Goal: Task Accomplishment & Management: Complete application form

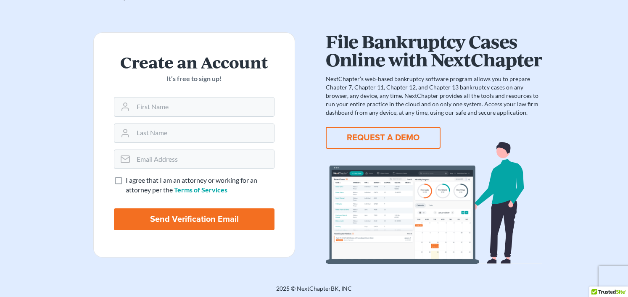
scroll to position [24, 0]
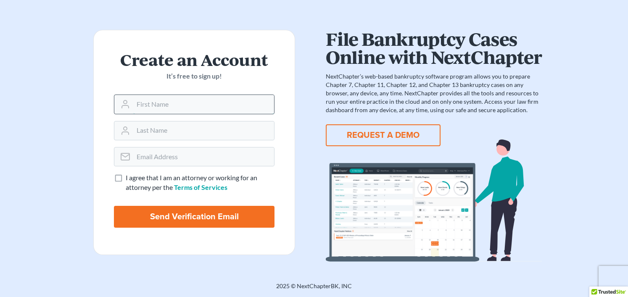
click at [189, 103] on input "text" at bounding box center [203, 104] width 141 height 18
type input "[PERSON_NAME]"
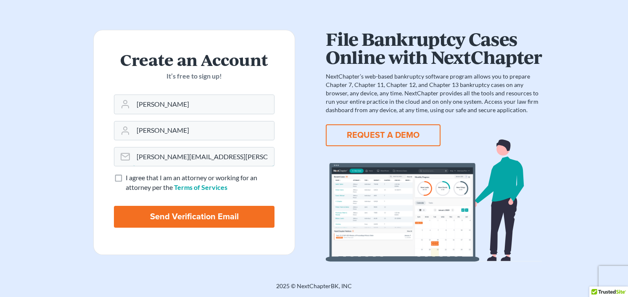
type input "[PERSON_NAME][EMAIL_ADDRESS][PERSON_NAME][DOMAIN_NAME]"
click at [126, 179] on label "I agree that I am an attorney or working for an attorney per the Terms of Servi…" at bounding box center [200, 182] width 149 height 19
click at [129, 179] on input "I agree that I am an attorney or working for an attorney per the Terms of Servi…" at bounding box center [131, 175] width 5 height 5
checkbox input "true"
click at [182, 219] on input "Send Verification Email" at bounding box center [194, 217] width 161 height 22
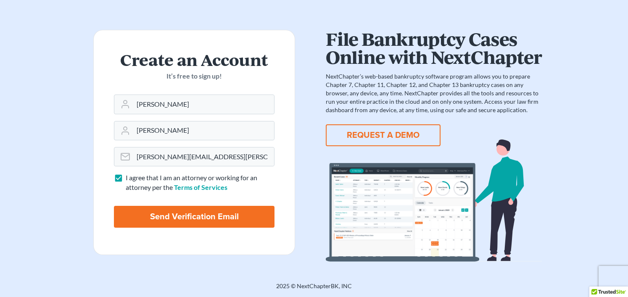
type input "Thinking..."
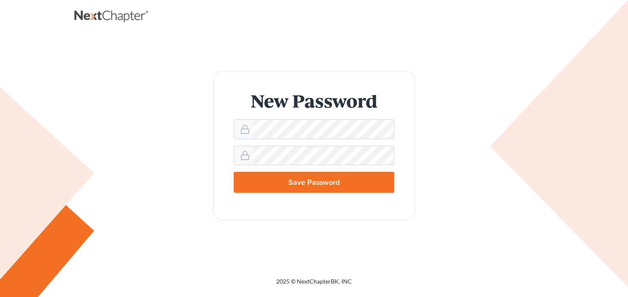
click at [310, 183] on input "Save Password" at bounding box center [314, 182] width 161 height 21
type input "Thinking..."
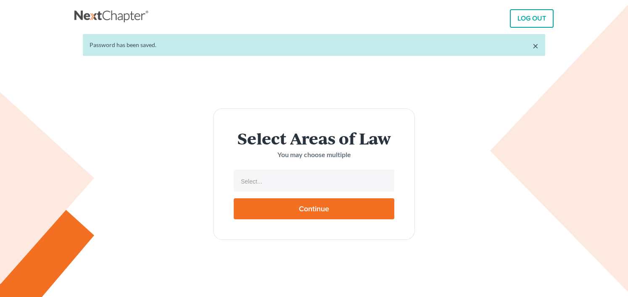
select select
click at [309, 183] on input "text" at bounding box center [313, 181] width 149 height 13
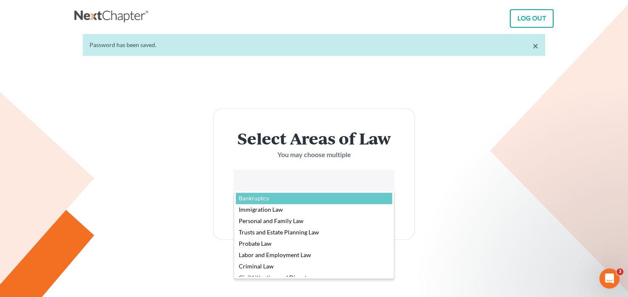
select select "4556"
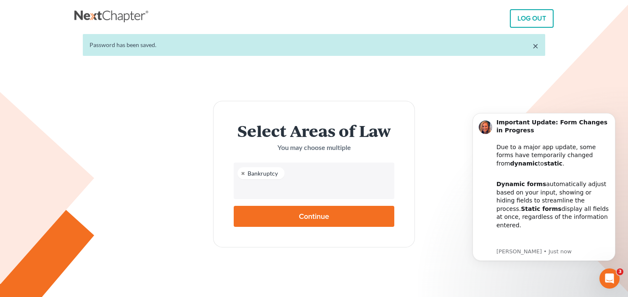
click at [302, 216] on input "Continue" at bounding box center [314, 216] width 161 height 21
type input "Thinking..."
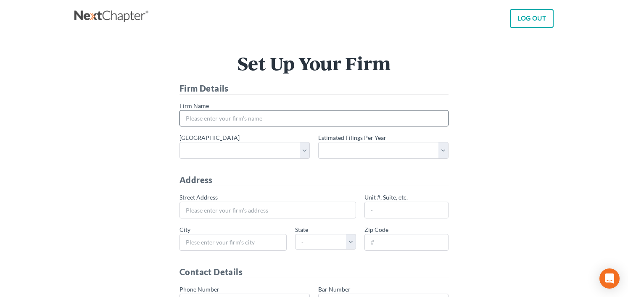
scroll to position [5, 0]
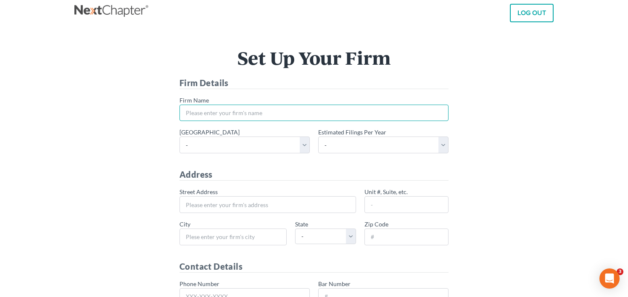
click at [308, 112] on input "* Firm Name" at bounding box center [313, 113] width 269 height 17
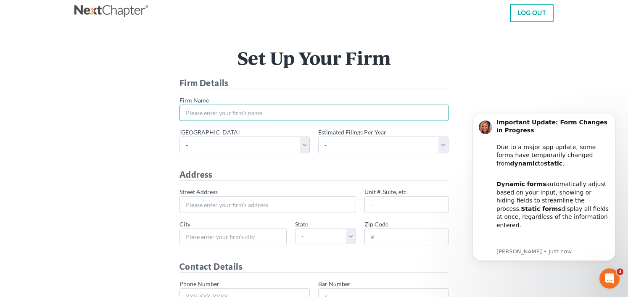
scroll to position [0, 0]
type input "[PERSON_NAME] APC"
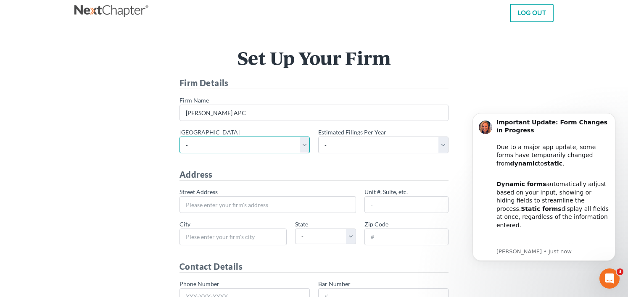
click at [303, 145] on select "- [US_STATE] - [GEOGRAPHIC_DATA] [US_STATE] - [GEOGRAPHIC_DATA][US_STATE] - Sou…" at bounding box center [244, 145] width 130 height 17
select select "11"
click at [179, 137] on select "- [US_STATE] - [GEOGRAPHIC_DATA] [US_STATE] - [GEOGRAPHIC_DATA][US_STATE] - Sou…" at bounding box center [244, 145] width 130 height 17
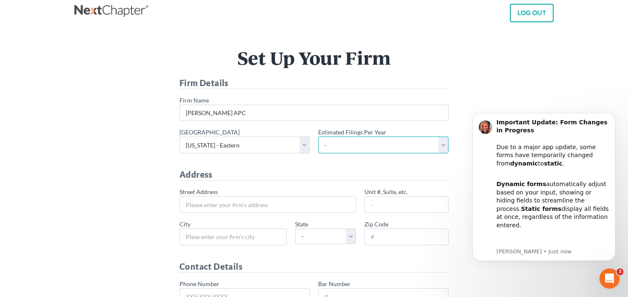
click at [369, 146] on select "- 1-10 11-50 50+" at bounding box center [383, 145] width 130 height 17
select select "1"
click at [318, 137] on select "- 1-10 11-50 50+" at bounding box center [383, 145] width 130 height 17
click at [615, 116] on icon "Dismiss notification" at bounding box center [613, 115] width 5 height 5
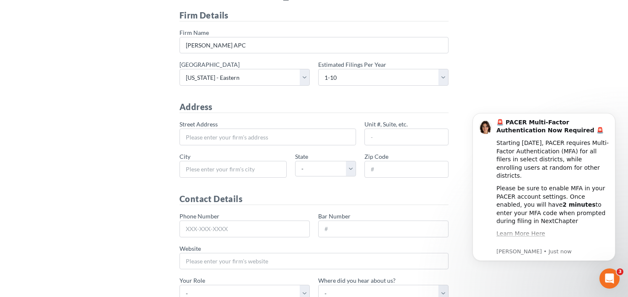
scroll to position [77, 0]
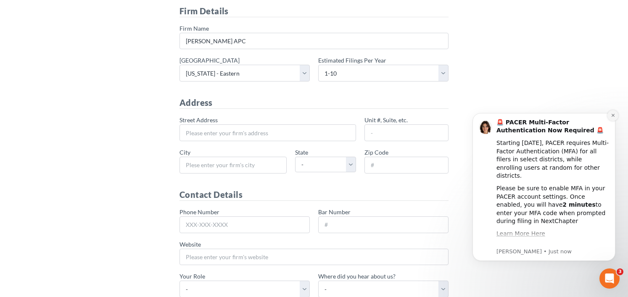
click at [612, 117] on icon "Dismiss notification" at bounding box center [613, 115] width 5 height 5
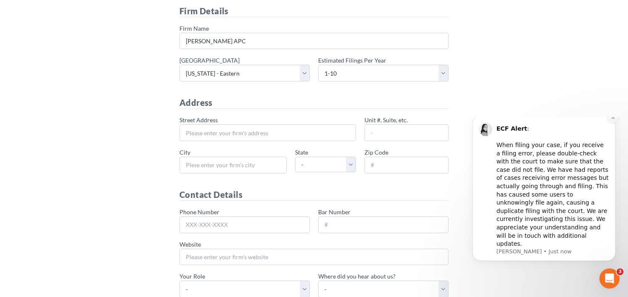
click at [608, 123] on button "Dismiss notification" at bounding box center [612, 117] width 11 height 11
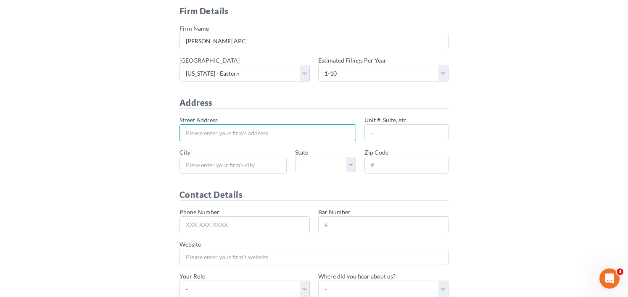
click at [236, 138] on input "* Street Address" at bounding box center [267, 132] width 177 height 17
drag, startPoint x: 269, startPoint y: 131, endPoint x: 243, endPoint y: 133, distance: 26.1
click at [243, 133] on input "[STREET_ADDRESS]" at bounding box center [267, 132] width 177 height 17
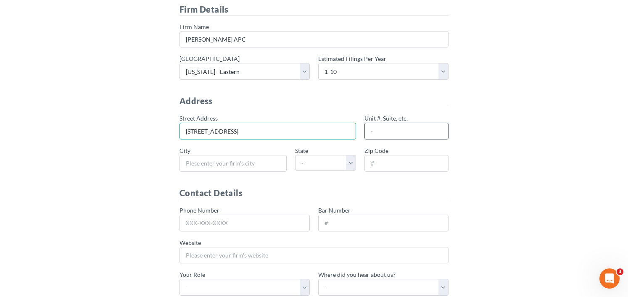
type input "[STREET_ADDRESS]"
click at [394, 134] on input "Unit #, Suite, etc." at bounding box center [406, 131] width 84 height 17
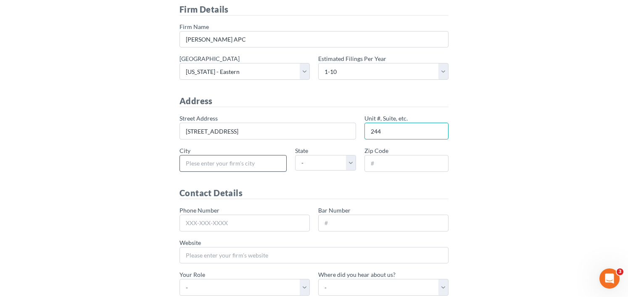
type input "244"
click at [235, 162] on input "* City" at bounding box center [232, 163] width 107 height 17
type input "[GEOGRAPHIC_DATA]"
select select "CA"
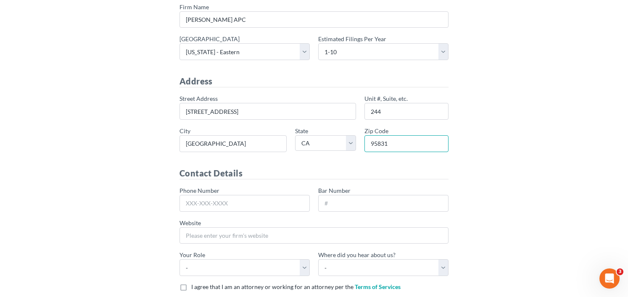
scroll to position [103, 0]
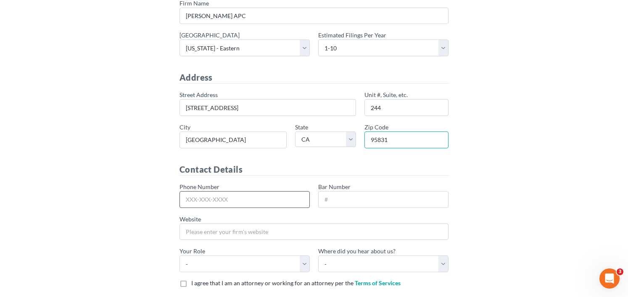
type input "95831"
click at [252, 200] on input "Phone Number" at bounding box center [244, 199] width 130 height 17
type input "[PHONE_NUMBER]"
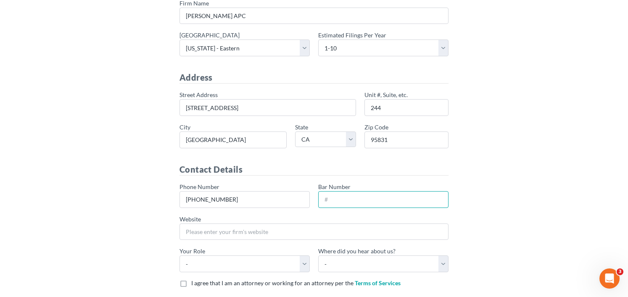
paste input "361655"
type input "361655"
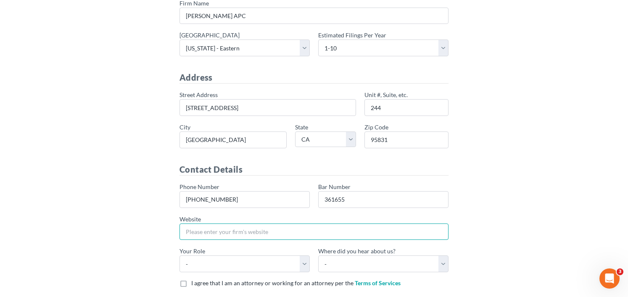
click at [274, 230] on input "Website" at bounding box center [313, 232] width 269 height 17
type input "[URL][DOMAIN_NAME]"
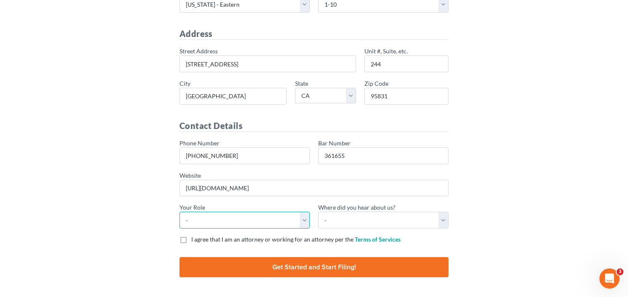
scroll to position [172, 0]
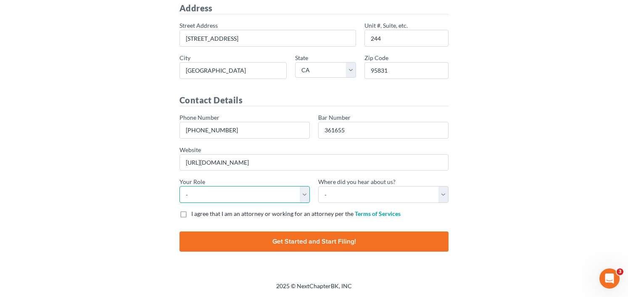
click at [288, 198] on select "- Attorney Paralegal Assistant" at bounding box center [244, 194] width 130 height 17
select select "attorney"
click at [179, 186] on select "- Attorney Paralegal Assistant" at bounding box center [244, 194] width 130 height 17
click at [349, 205] on div "Phone Number [PHONE_NUMBER] Bar Number 361655 Website [URL][DOMAIN_NAME] * Your…" at bounding box center [313, 161] width 277 height 97
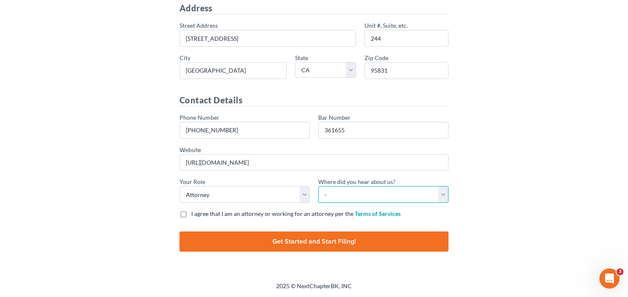
click at [352, 201] on select "- Bar association Capterra Clio Email Facebook Google Word of mouth Other" at bounding box center [383, 194] width 130 height 17
select select "Google"
click at [318, 186] on select "- Bar association Capterra Clio Email Facebook Google Word of mouth Other" at bounding box center [383, 194] width 130 height 17
click at [191, 212] on label "I agree that I am an attorney or working for an attorney per the Terms of Servi…" at bounding box center [295, 214] width 209 height 8
click at [195, 212] on input "I agree that I am an attorney or working for an attorney per the Terms of Servi…" at bounding box center [197, 212] width 5 height 5
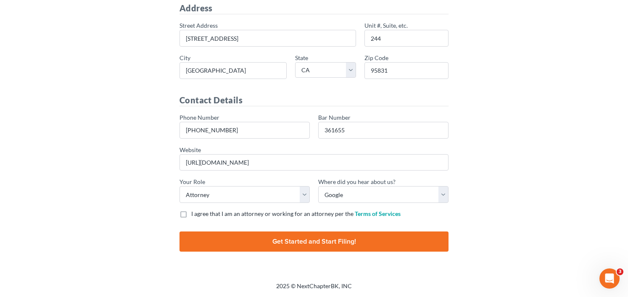
checkbox input "true"
click at [288, 240] on input "Finish and Start Filing!" at bounding box center [313, 242] width 269 height 20
type input "Thinking..."
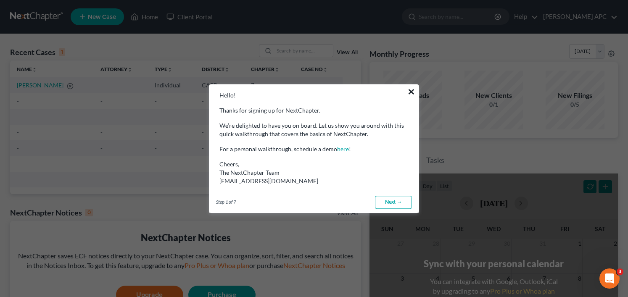
click at [412, 89] on button "×" at bounding box center [411, 91] width 8 height 13
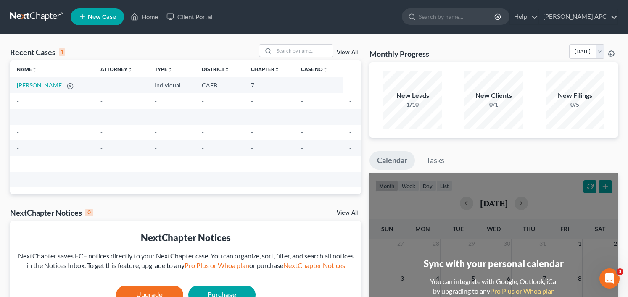
click at [100, 17] on span "New Case" at bounding box center [102, 17] width 28 height 6
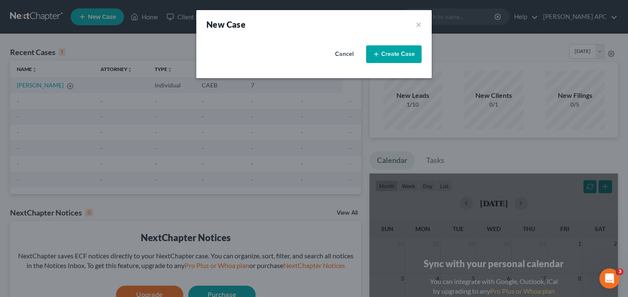
select select "8"
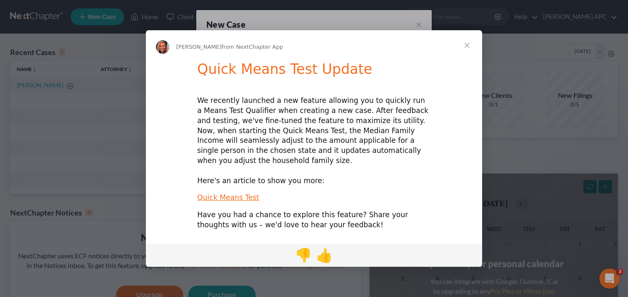
click at [468, 49] on span "Close" at bounding box center [467, 45] width 30 height 30
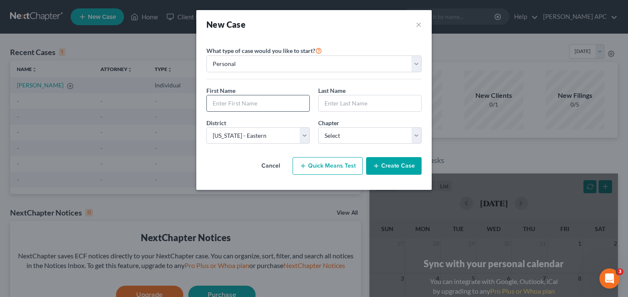
click at [279, 99] on input "text" at bounding box center [258, 103] width 103 height 16
type input "Kimberly"
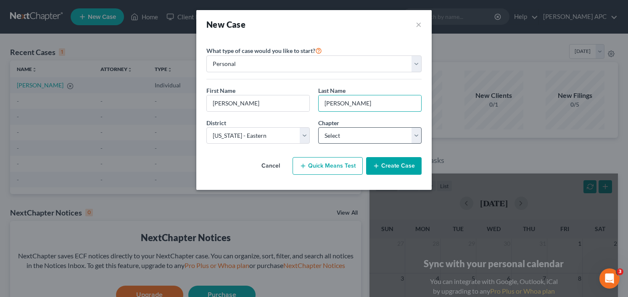
type input "Egan"
click at [364, 136] on select "Select 7 11 12 13" at bounding box center [369, 135] width 103 height 17
select select "0"
click at [318, 127] on select "Select 7 11 12 13" at bounding box center [369, 135] width 103 height 17
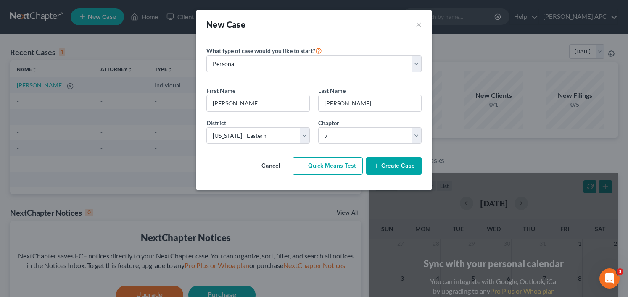
click at [385, 166] on button "Create Case" at bounding box center [393, 166] width 55 height 18
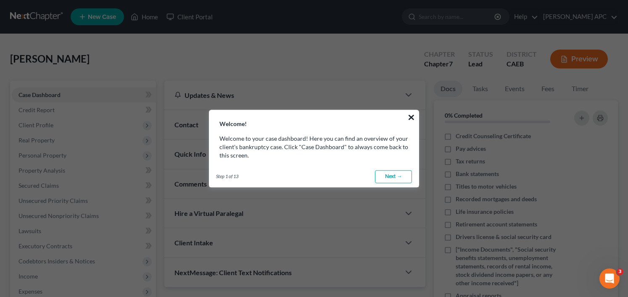
click at [413, 118] on button "×" at bounding box center [411, 117] width 8 height 13
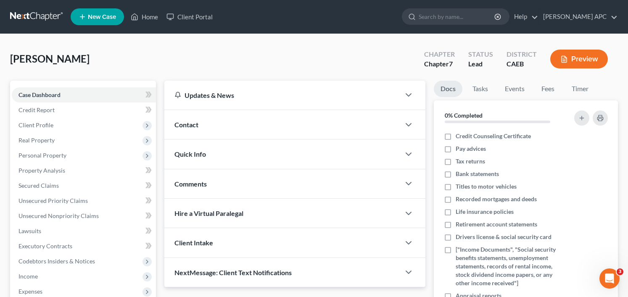
click at [568, 62] on button "Preview" at bounding box center [579, 59] width 58 height 19
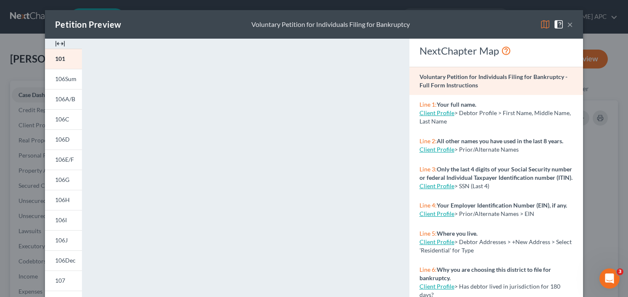
click at [570, 29] on button "×" at bounding box center [570, 24] width 6 height 10
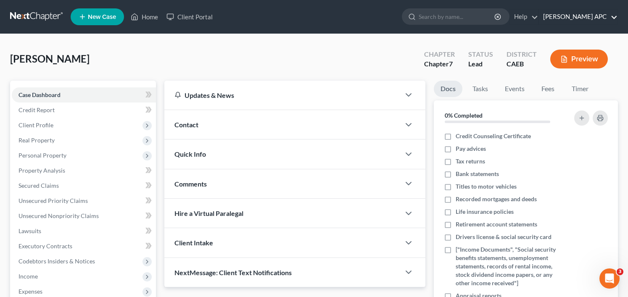
click at [578, 17] on link "[PERSON_NAME] APC" at bounding box center [578, 16] width 79 height 15
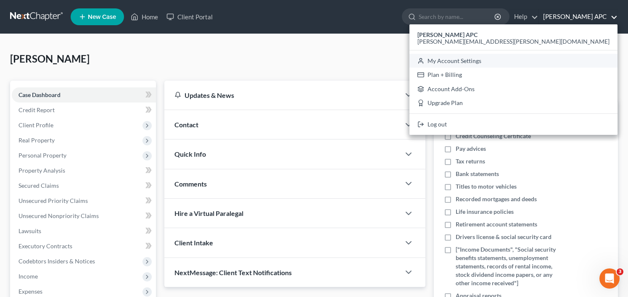
click at [553, 57] on link "My Account Settings" at bounding box center [513, 61] width 208 height 14
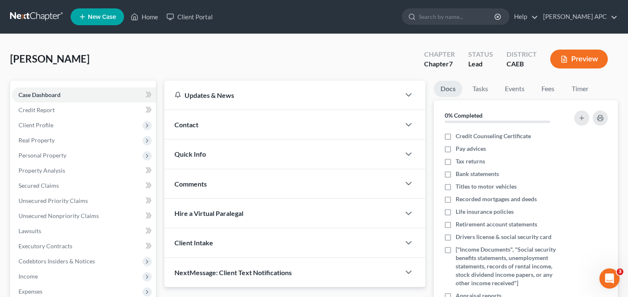
select select "8"
select select "24"
select select "4"
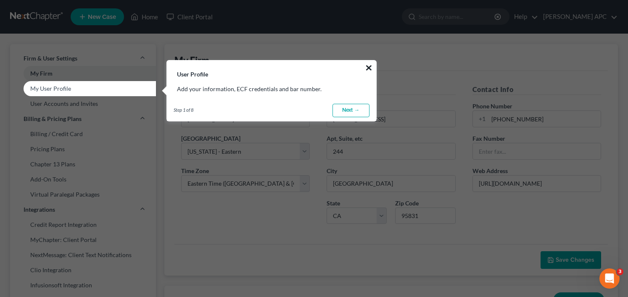
click at [368, 65] on button "×" at bounding box center [369, 67] width 8 height 13
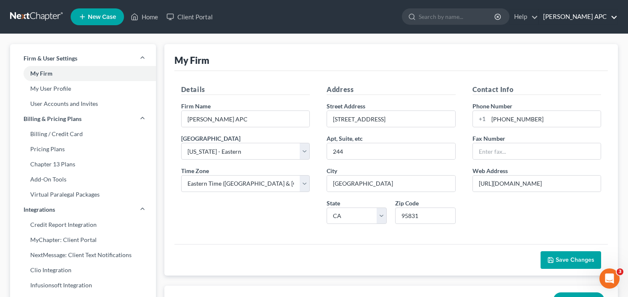
click at [600, 19] on link "[PERSON_NAME] APC" at bounding box center [578, 16] width 79 height 15
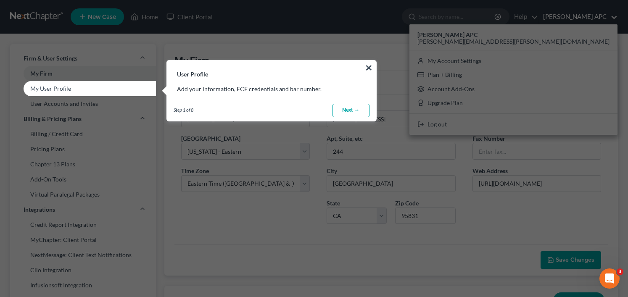
click at [364, 66] on h3 "User Profile" at bounding box center [271, 70] width 209 height 18
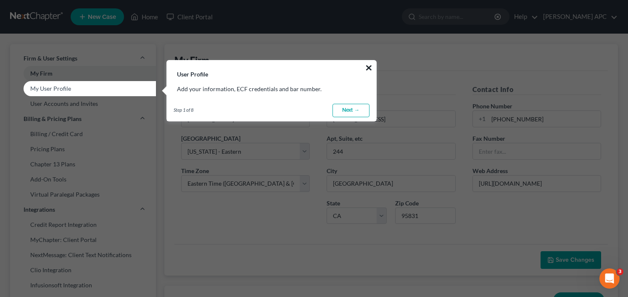
click at [367, 65] on button "×" at bounding box center [369, 67] width 8 height 13
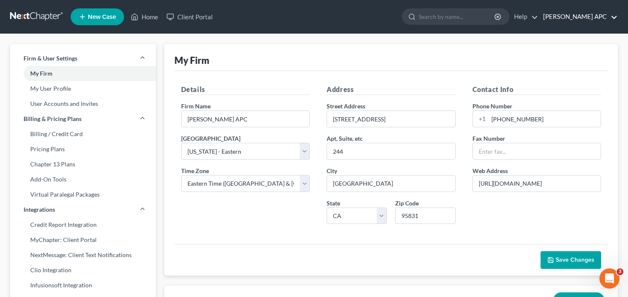
click at [584, 18] on link "[PERSON_NAME] APC" at bounding box center [578, 16] width 79 height 15
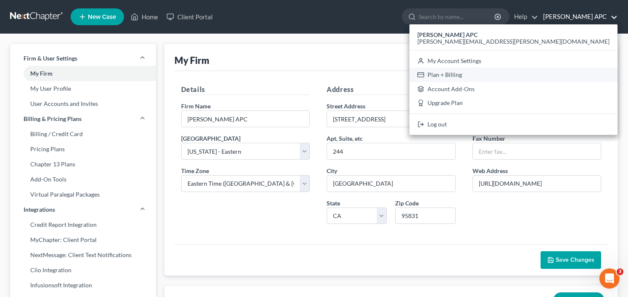
click at [544, 74] on link "Plan + Billing" at bounding box center [513, 75] width 208 height 14
